Goal: Communication & Community: Connect with others

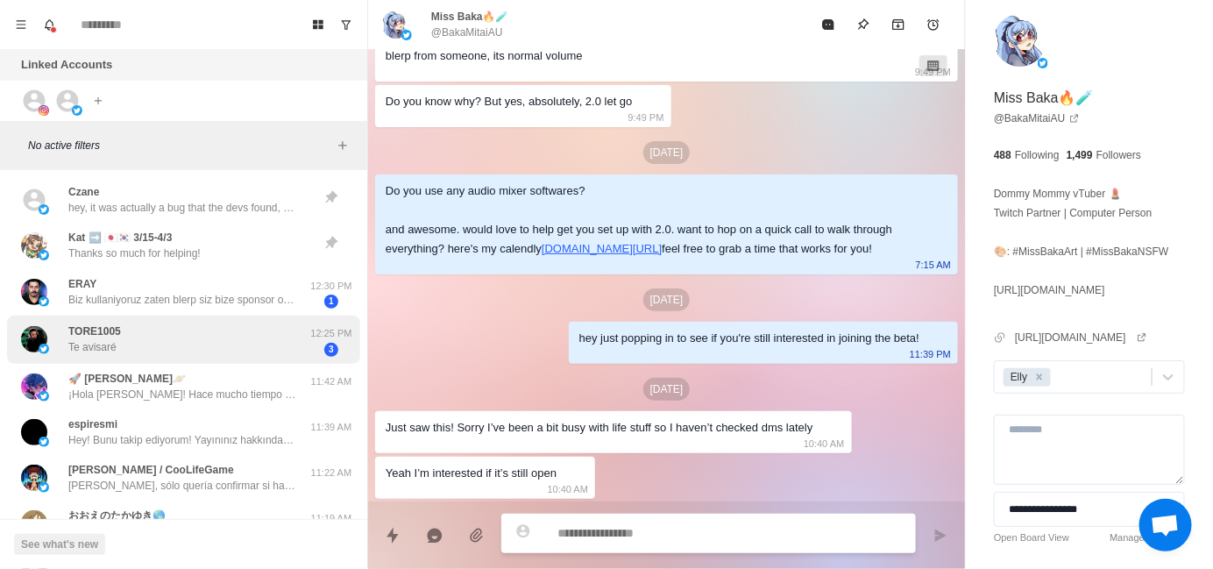
click at [169, 333] on div "TORE1005 Te avisaré" at bounding box center [165, 340] width 288 height 34
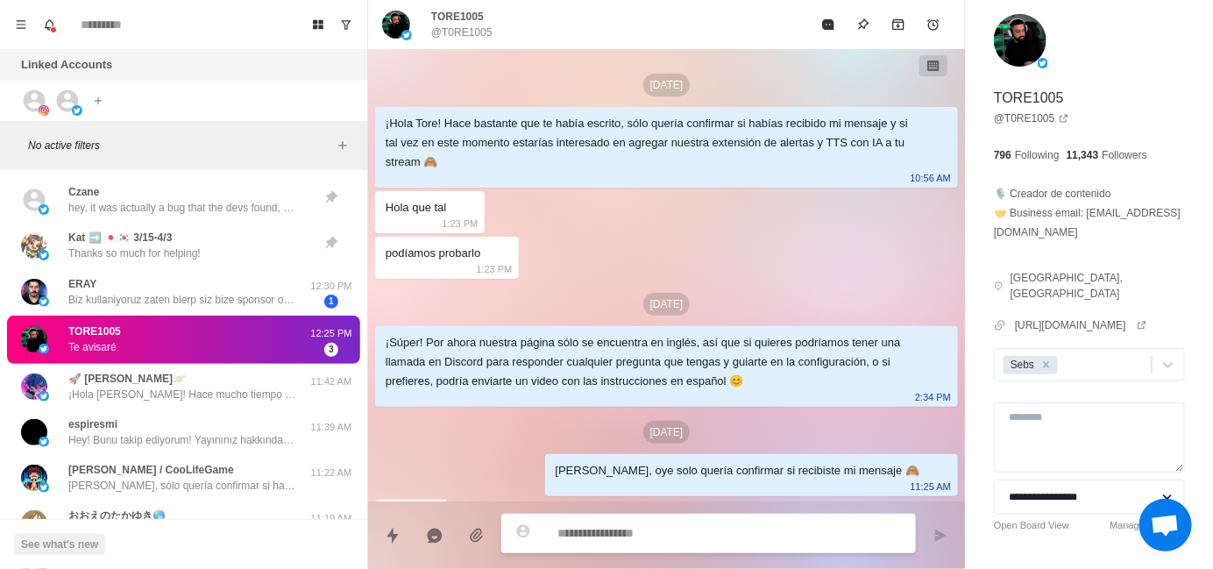
scroll to position [135, 0]
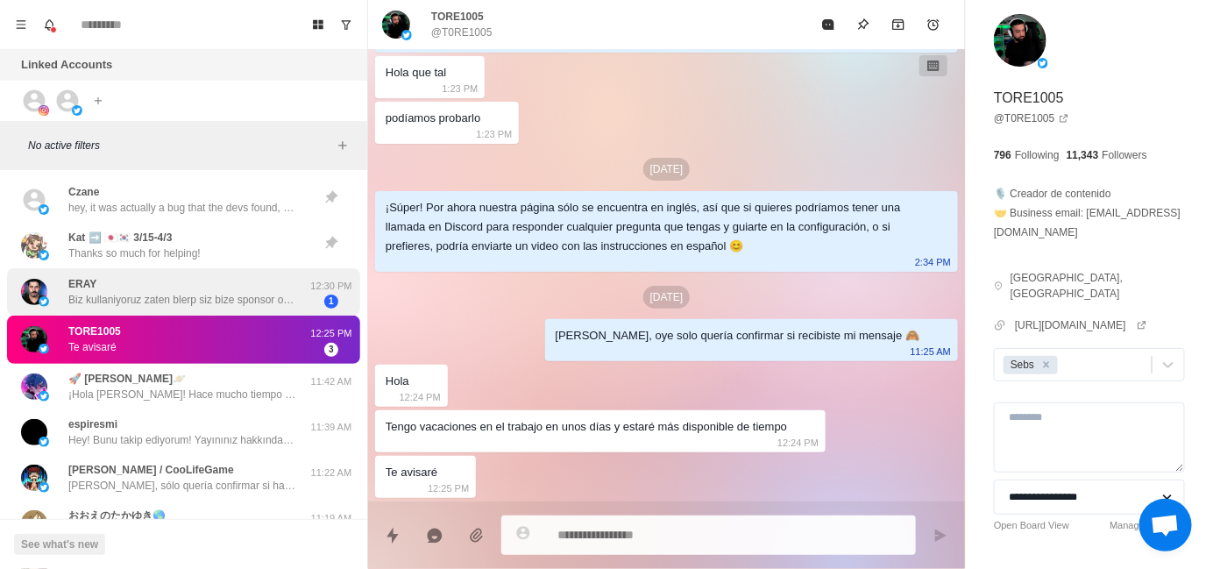
click at [183, 286] on div "ERAY Biz kullaniyoruz zaten blerp siz bize sponsor olsaniz ne güzel olur 😀" at bounding box center [182, 292] width 228 height 32
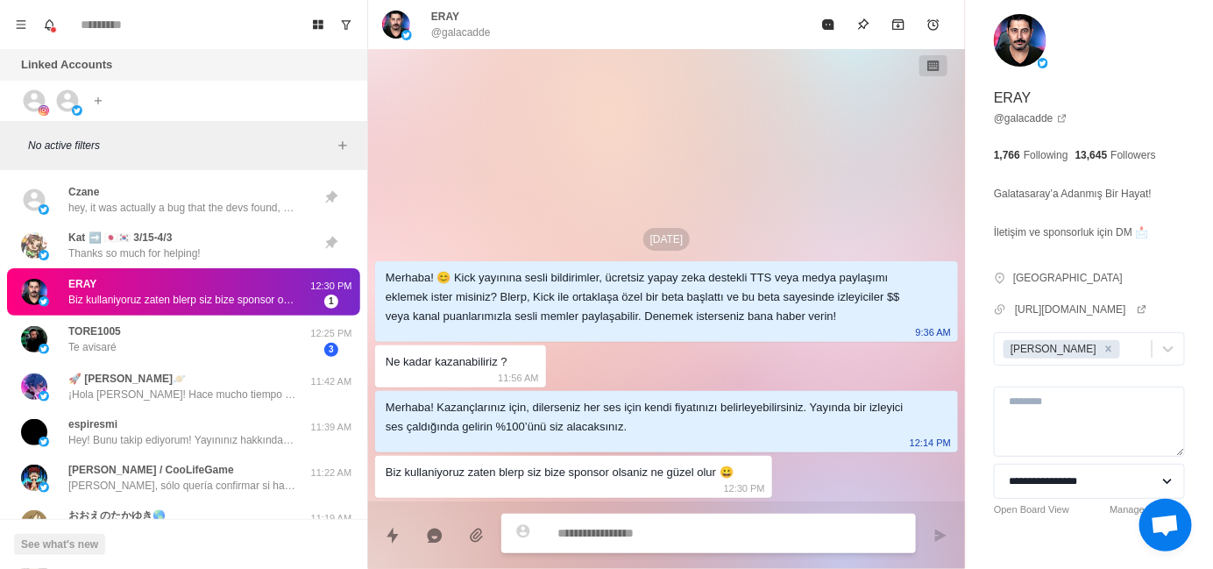
click at [550, 465] on div "Biz kullaniyoruz zaten blerp siz bize sponsor olsaniz ne güzel olur 😀" at bounding box center [560, 472] width 348 height 19
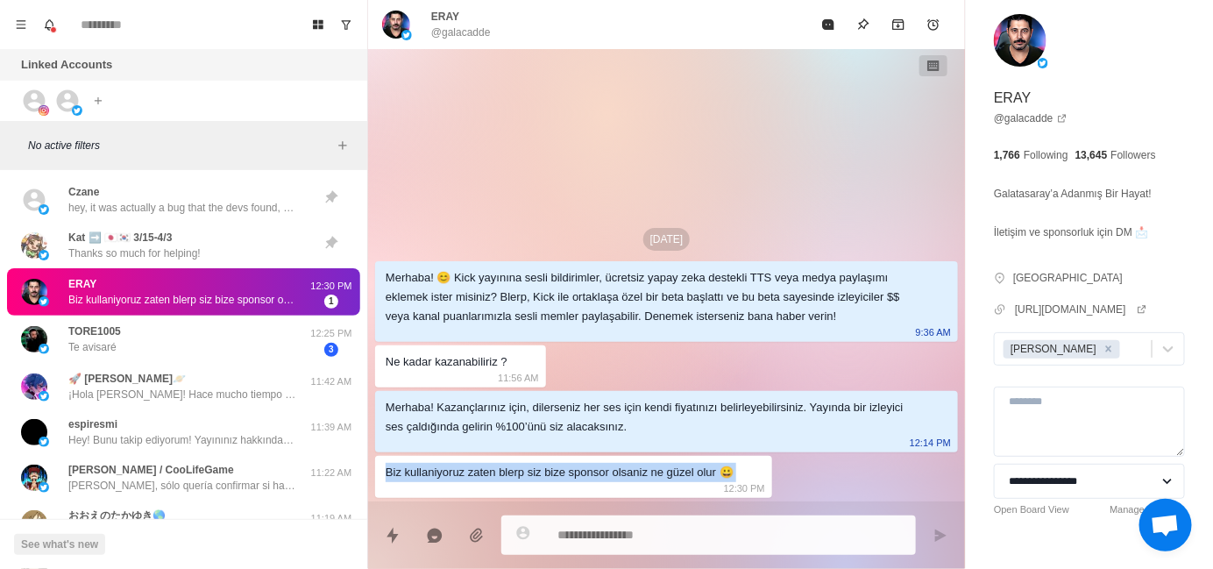
click at [550, 465] on div "Biz kullaniyoruz zaten blerp siz bize sponsor olsaniz ne güzel olur 😀" at bounding box center [560, 472] width 348 height 19
click at [538, 440] on div at bounding box center [538, 440] width 0 height 0
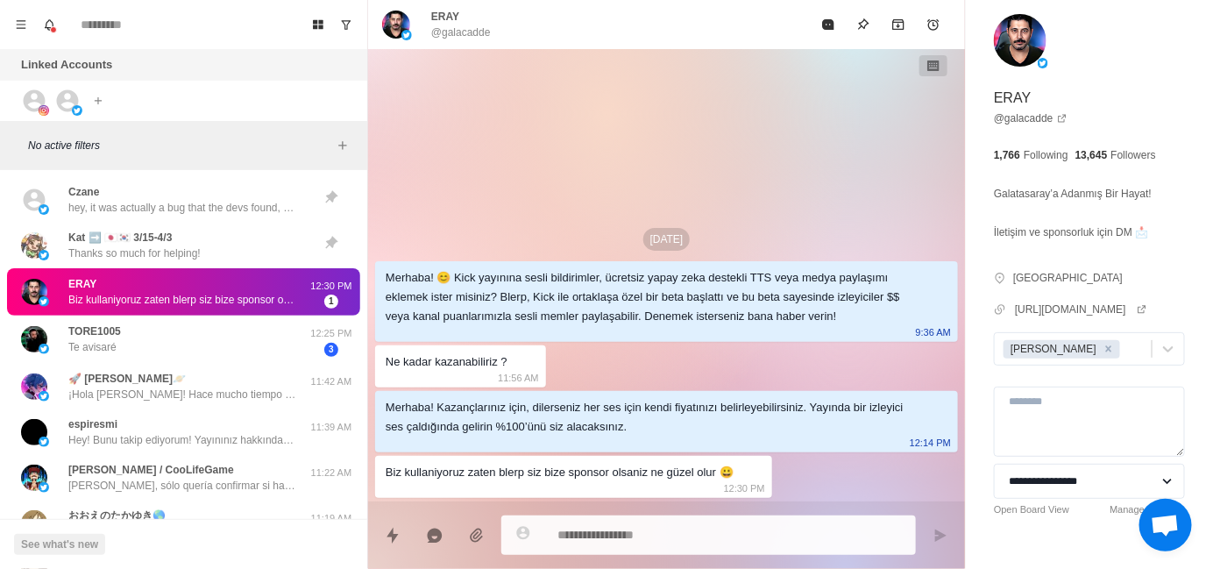
click at [854, 403] on div "Merhaba! Kazançlarınız için, dilerseniz her ses için kendi fiyatınızı belirleye…" at bounding box center [653, 417] width 534 height 39
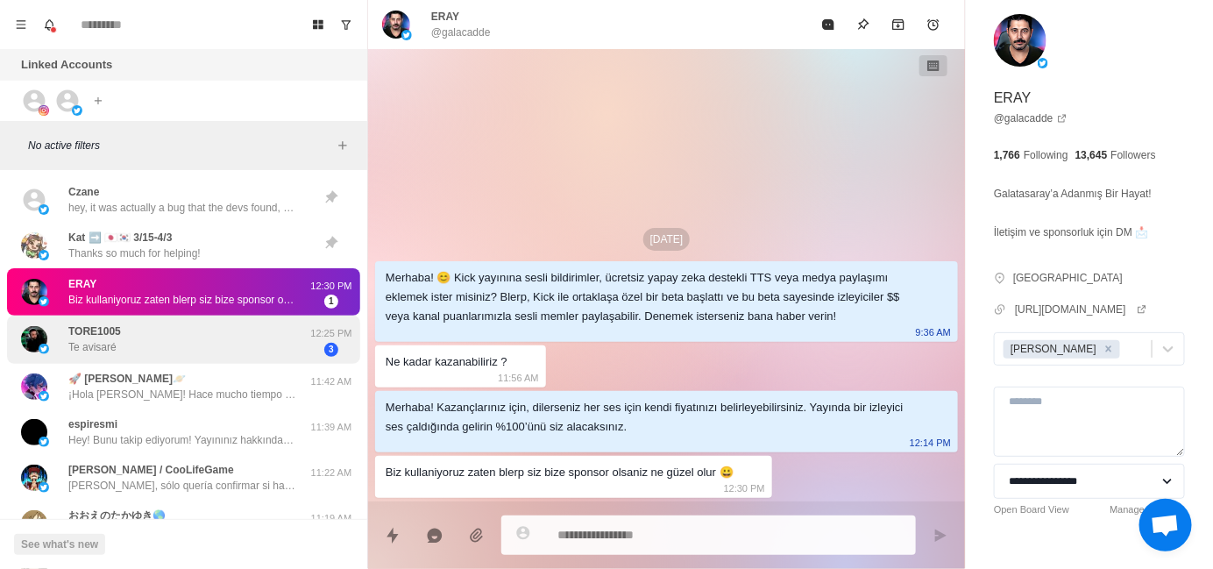
click at [218, 350] on div "TORE1005 Te avisaré" at bounding box center [165, 340] width 288 height 34
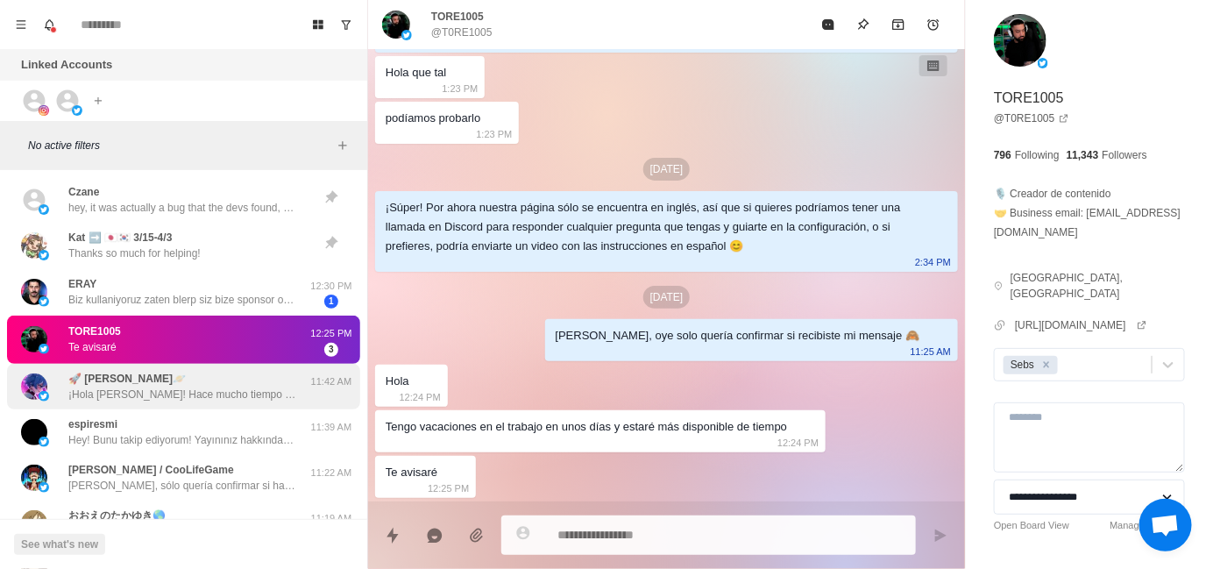
click at [210, 380] on div "🚀 [PERSON_NAME]🪐 ¡Hola [PERSON_NAME]! Hace mucho tiempo que habíamos hablado, s…" at bounding box center [182, 387] width 228 height 32
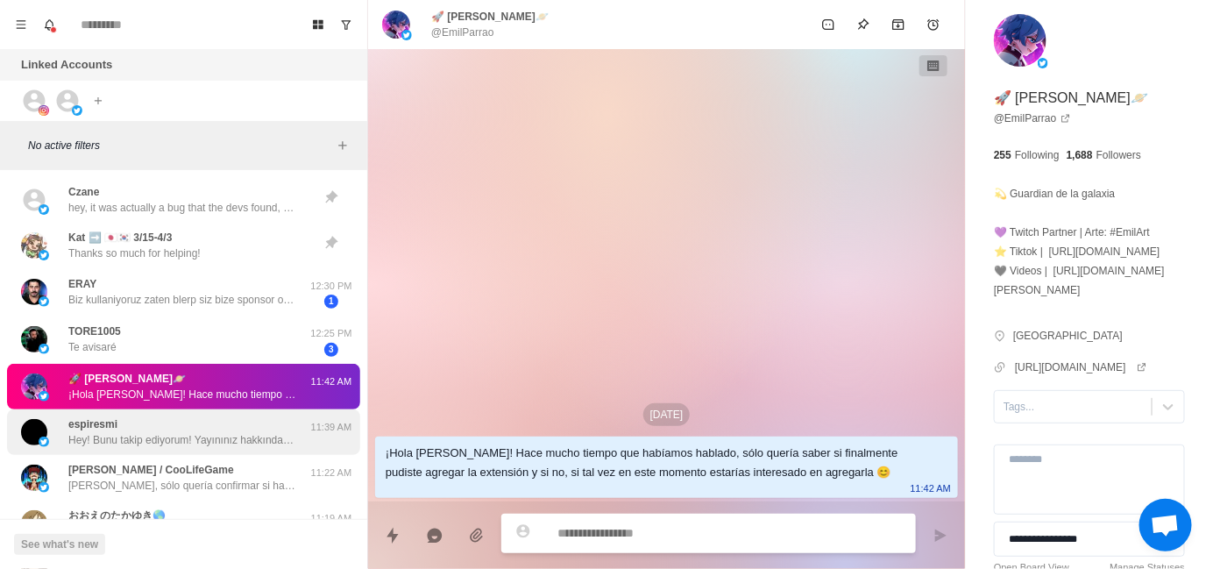
click at [231, 434] on p "Hey! Bunu takip ediyorum! Yayınınız hakkında daha fazla bilgi edinme ve Blerp'i…" at bounding box center [182, 440] width 228 height 16
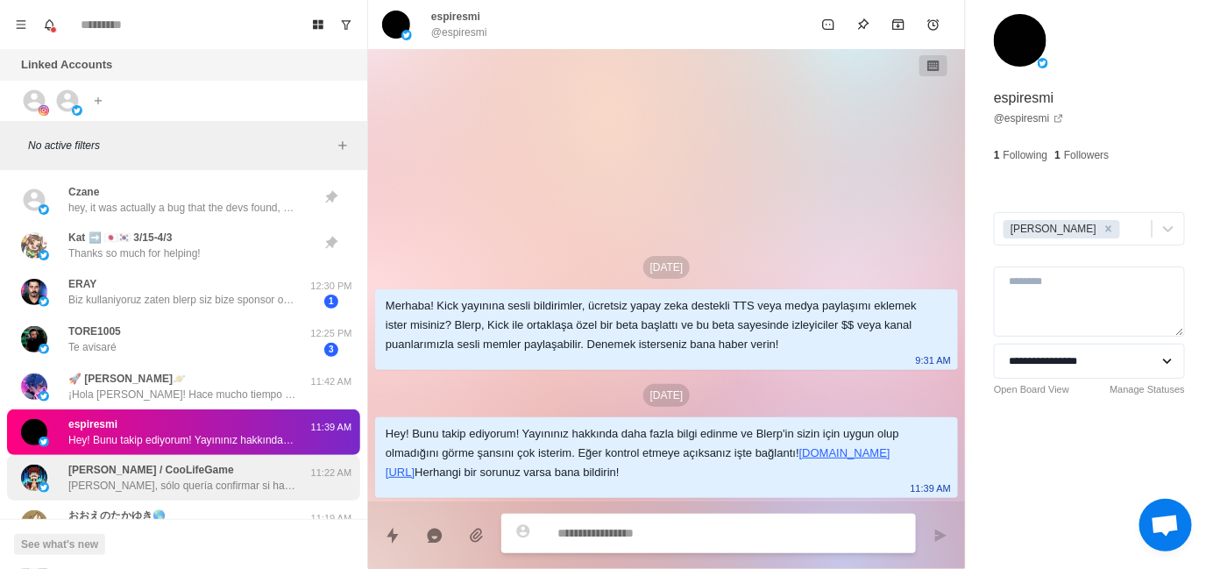
click at [130, 484] on p "[PERSON_NAME], sólo quería confirmar si habías recibido mis mensajes 🙈" at bounding box center [182, 486] width 228 height 16
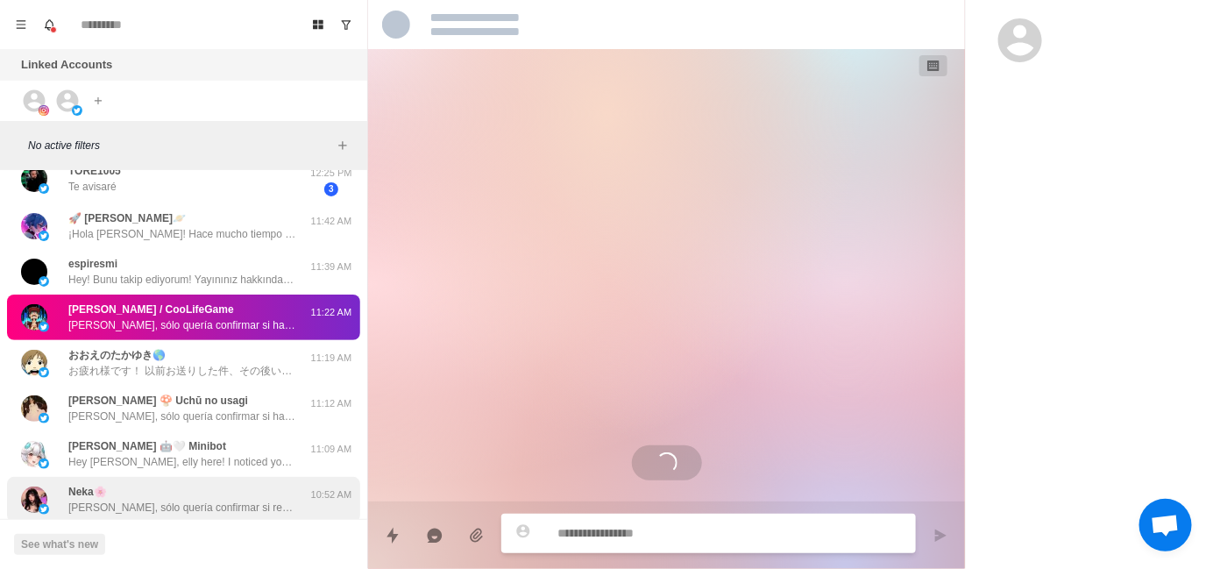
scroll to position [411, 0]
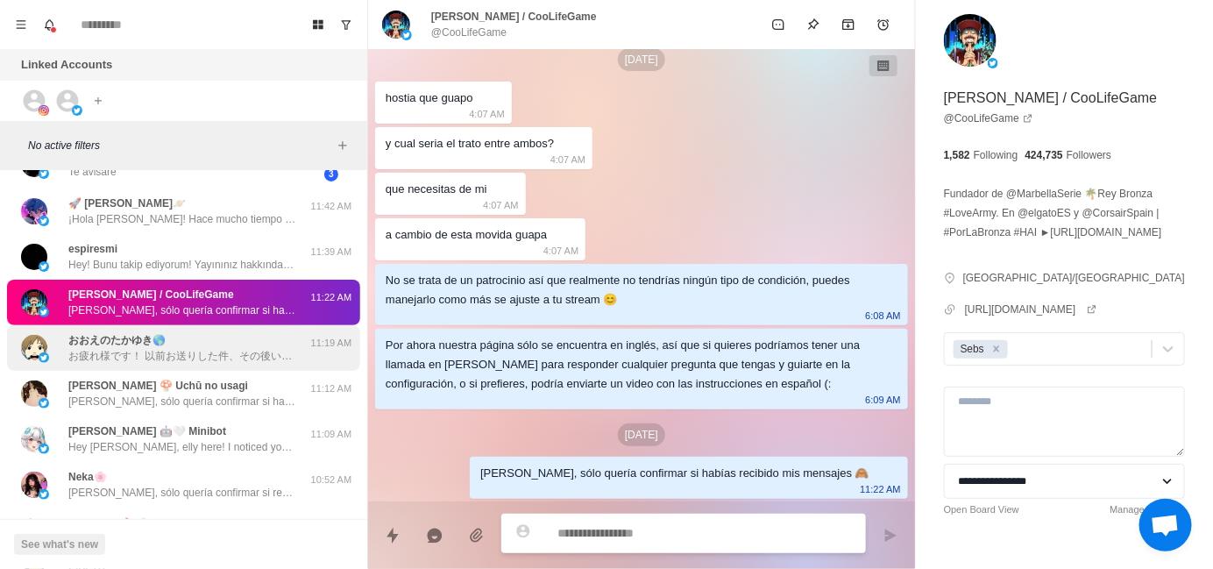
click at [203, 366] on div "おおえのたかゆき🌎 お疲れ様です！ 以前お送りした件、その後いかがでしょうか？もしよろしければ、配信について少しお話を聞かせていただけませんか？Blerpが、…" at bounding box center [183, 348] width 353 height 46
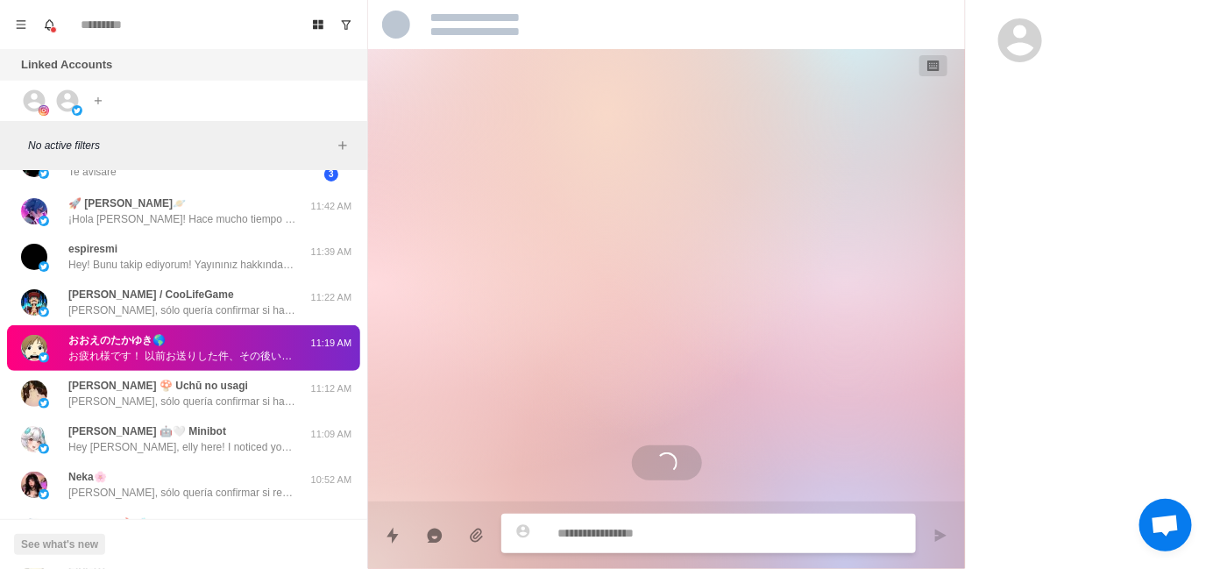
scroll to position [0, 0]
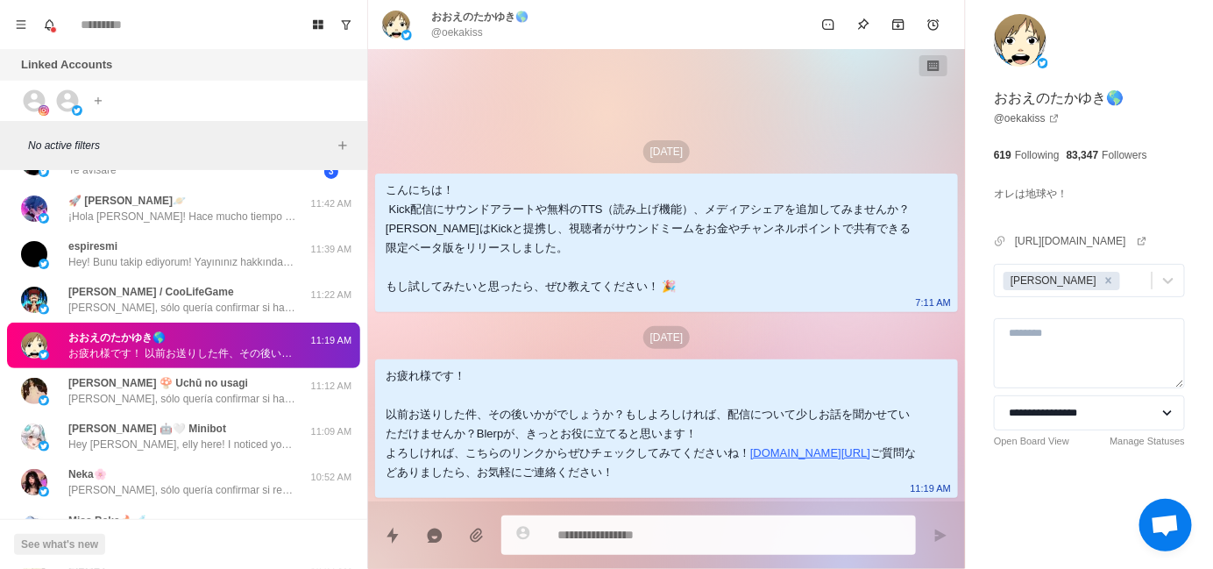
type textarea "*"
